Goal: Transaction & Acquisition: Obtain resource

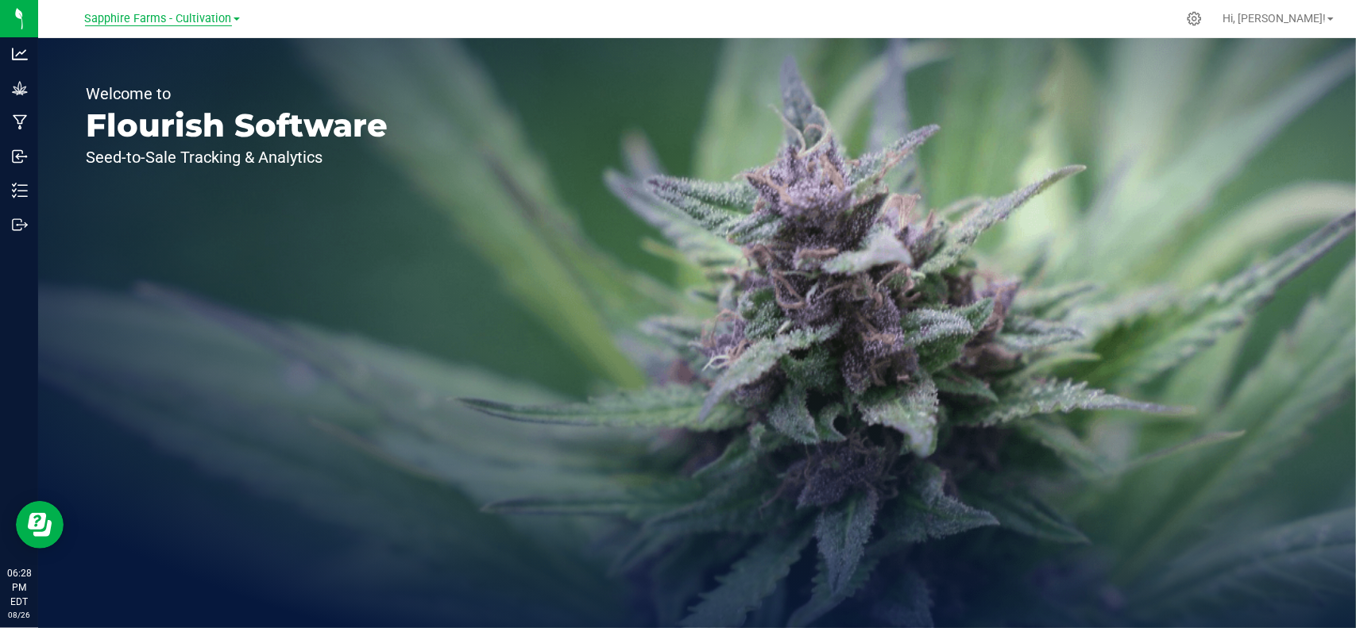
click at [165, 12] on span "Sapphire Farms - Cultivation" at bounding box center [158, 19] width 147 height 14
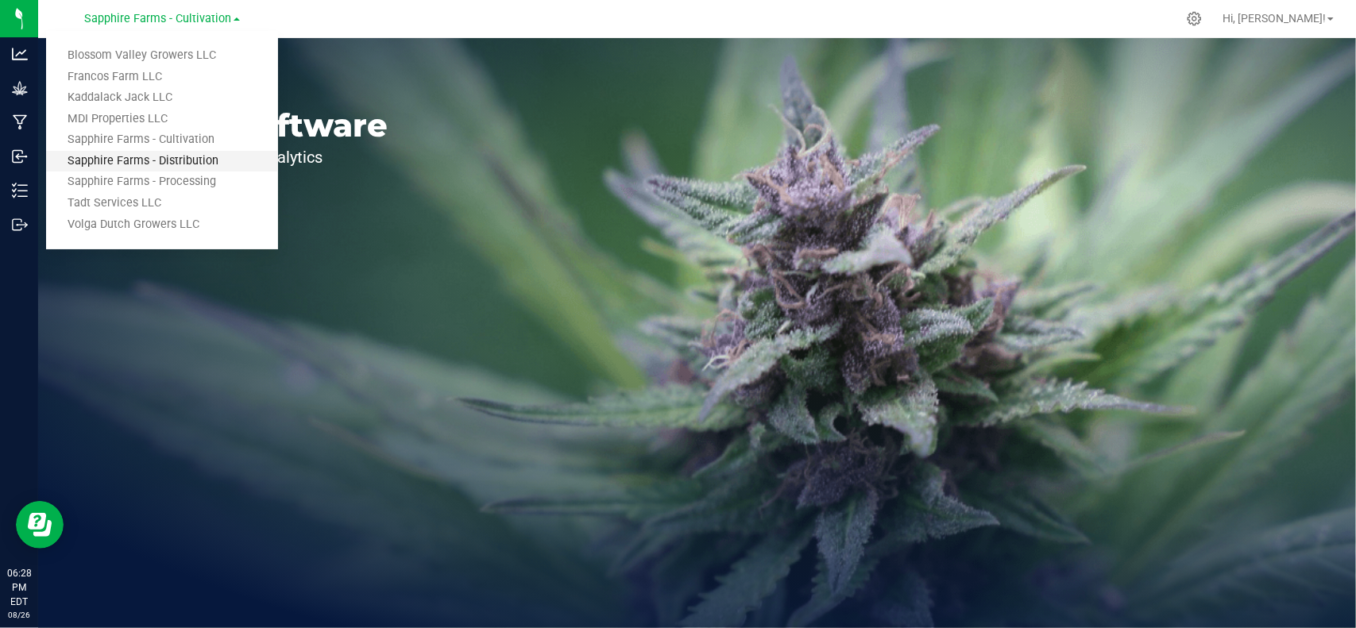
click at [156, 162] on link "Sapphire Farms - Distribution" at bounding box center [162, 161] width 232 height 21
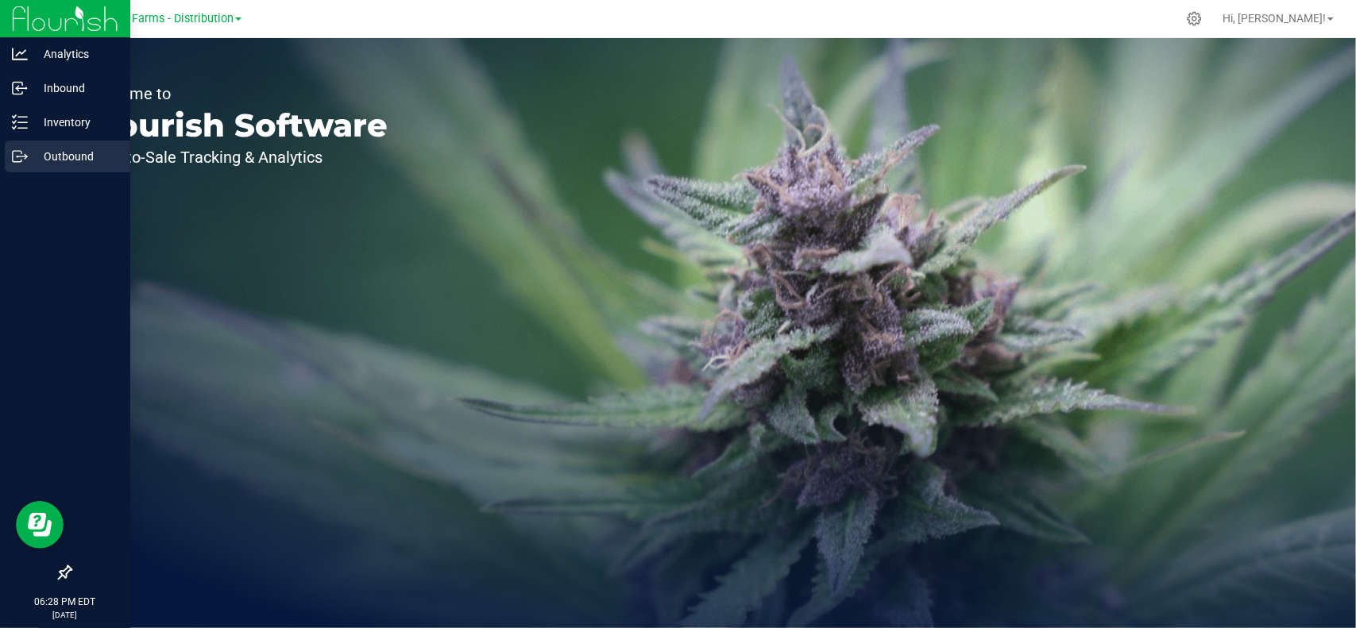
click at [60, 164] on p "Outbound" at bounding box center [75, 156] width 95 height 19
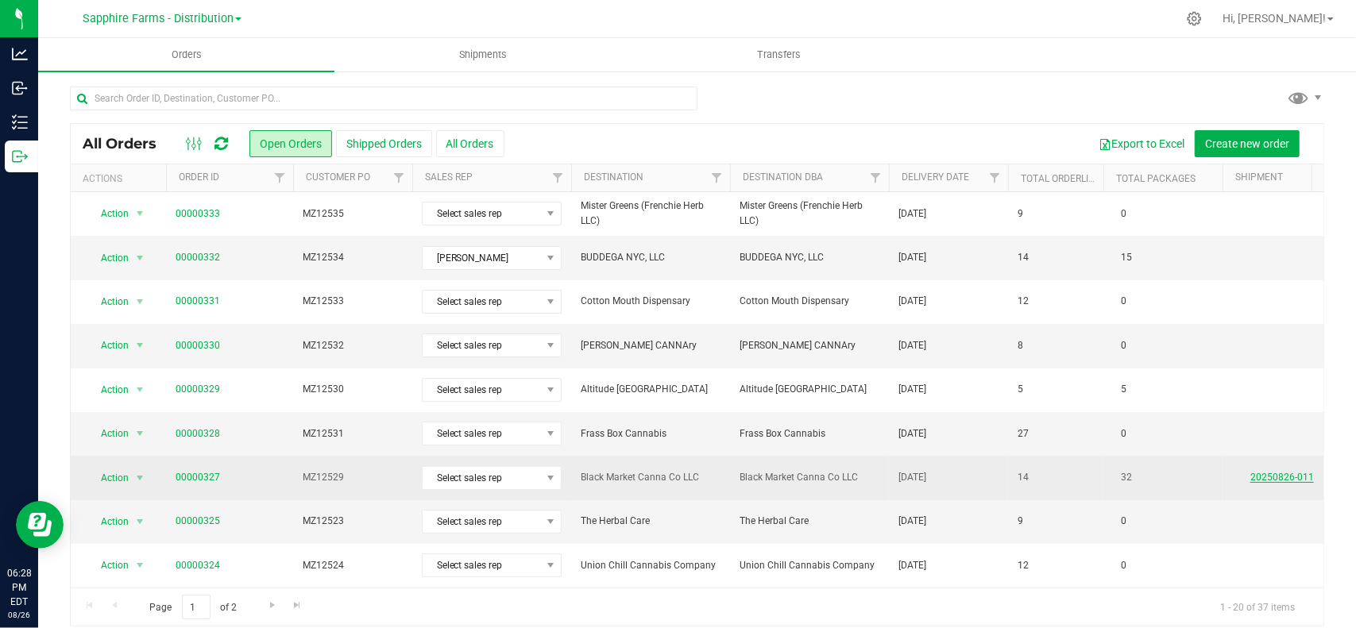
click at [1272, 476] on link "20250826-011" at bounding box center [1282, 477] width 64 height 11
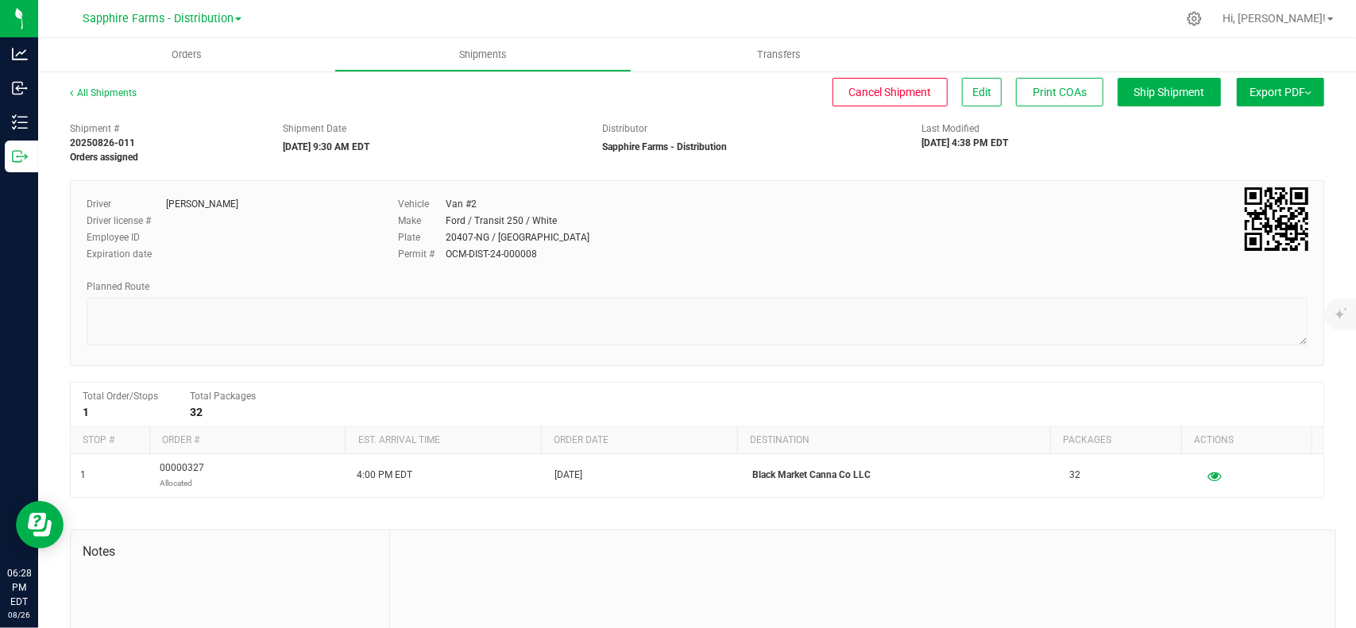
click at [1252, 99] on button "Export PDF" at bounding box center [1280, 92] width 87 height 29
